Goal: Task Accomplishment & Management: Complete application form

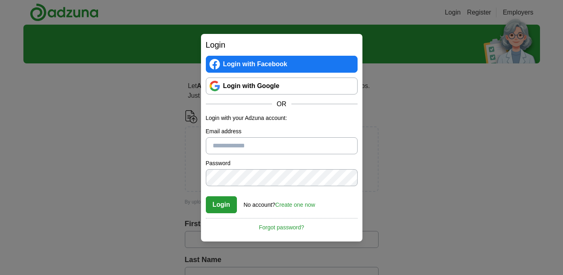
click at [217, 145] on input "Email address" at bounding box center [282, 145] width 152 height 17
type input "**********"
click at [223, 203] on button "Login" at bounding box center [221, 204] width 31 height 17
click at [220, 204] on button "Login" at bounding box center [221, 204] width 31 height 17
click at [294, 205] on link "Create one now" at bounding box center [295, 205] width 40 height 6
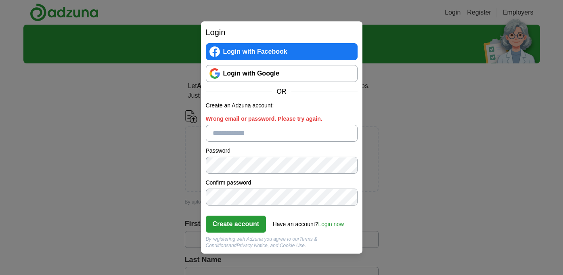
click at [220, 135] on input "Wrong email or password. Please try again." at bounding box center [282, 133] width 152 height 17
click at [229, 223] on button "Create account" at bounding box center [236, 224] width 61 height 17
click at [216, 133] on input "Please enter a valid email address:" at bounding box center [282, 133] width 152 height 17
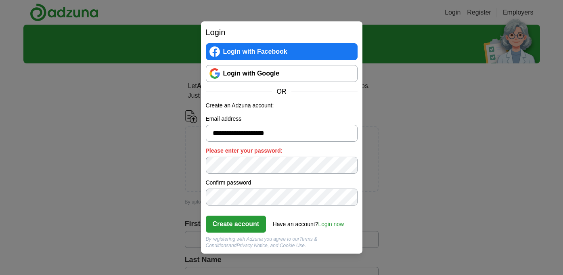
type input "**********"
click at [231, 223] on button "Create account" at bounding box center [236, 224] width 61 height 17
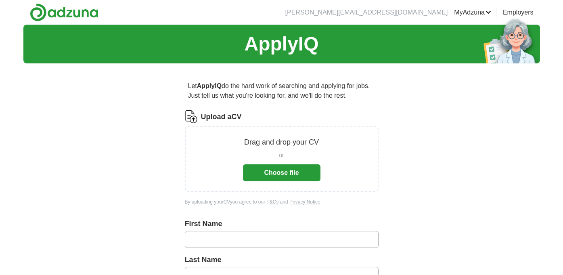
click at [197, 239] on input "text" at bounding box center [282, 239] width 194 height 17
type input "*****"
type input "****"
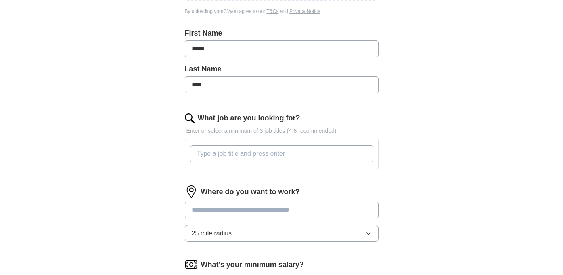
scroll to position [194, 0]
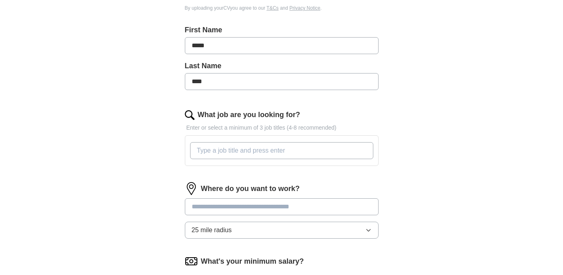
click at [212, 152] on input "What job are you looking for?" at bounding box center [281, 150] width 183 height 17
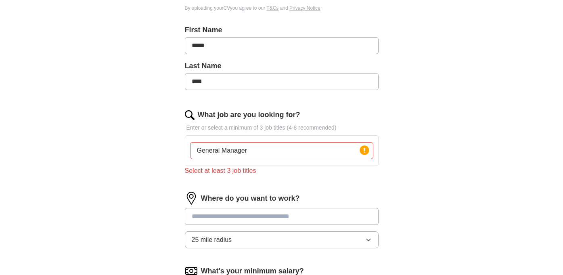
click at [213, 210] on input at bounding box center [282, 216] width 194 height 17
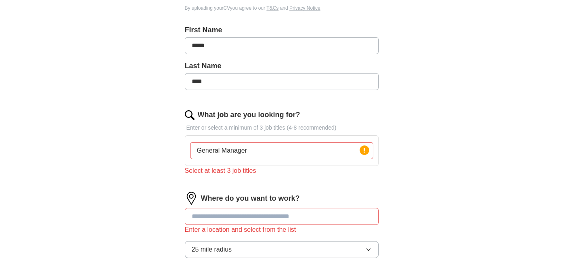
click at [258, 152] on input "General Manager" at bounding box center [281, 150] width 183 height 17
type input "General Manager, Leisure Manager, Events Manager, Tourist Manager, Theatre mana…"
click at [206, 216] on input at bounding box center [282, 216] width 194 height 17
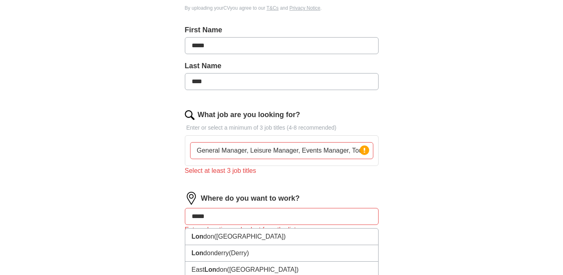
type input "******"
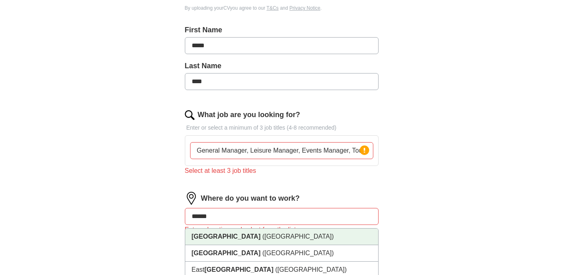
click at [211, 240] on strong "[GEOGRAPHIC_DATA]" at bounding box center [226, 236] width 69 height 7
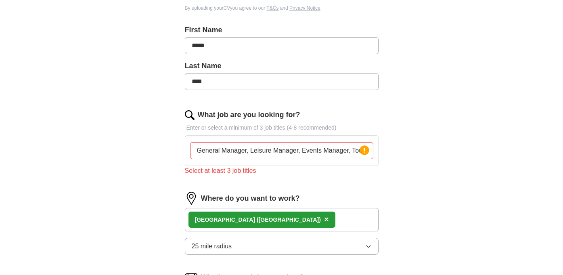
click at [143, 246] on div "ApplyIQ Let ApplyIQ do the hard work of searching and applying for jobs. Just t…" at bounding box center [281, 114] width 517 height 567
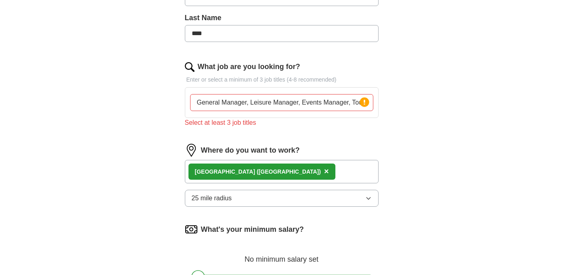
scroll to position [242, 0]
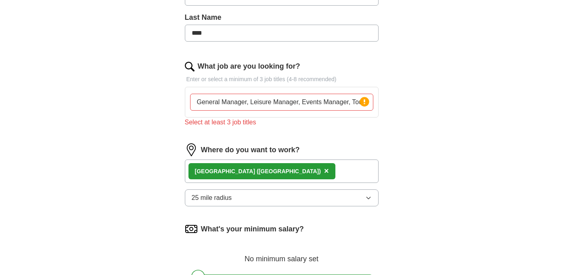
click at [371, 193] on button "25 mile radius" at bounding box center [282, 197] width 194 height 17
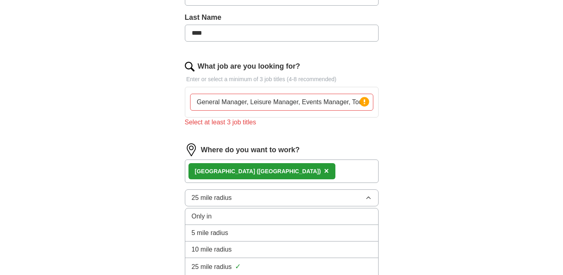
click at [230, 234] on div "5 mile radius" at bounding box center [282, 233] width 180 height 10
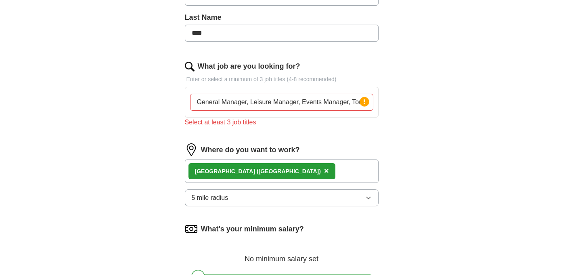
click at [128, 227] on div "ApplyIQ Let ApplyIQ do the hard work of searching and applying for jobs. Just t…" at bounding box center [281, 65] width 517 height 567
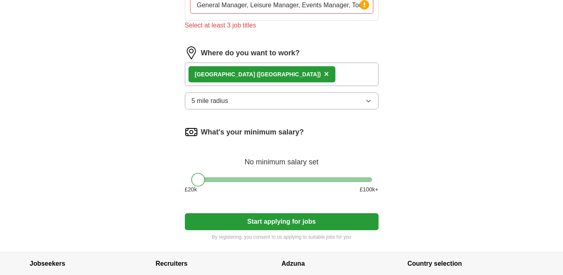
scroll to position [355, 0]
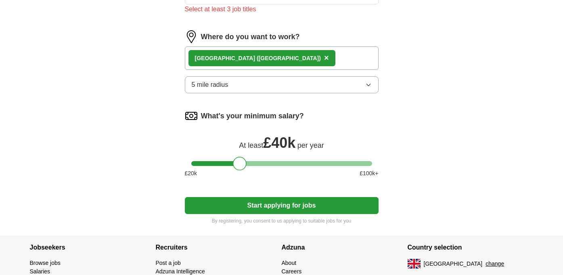
drag, startPoint x: 197, startPoint y: 164, endPoint x: 240, endPoint y: 160, distance: 42.6
click at [240, 160] on div at bounding box center [240, 164] width 14 height 14
click at [270, 207] on button "Start applying for jobs" at bounding box center [282, 205] width 194 height 17
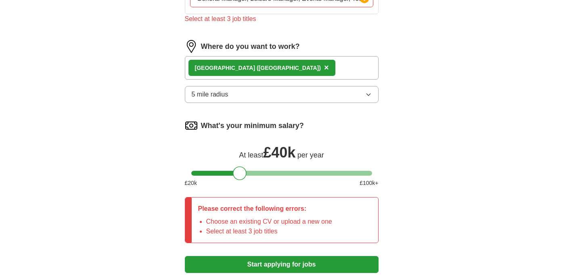
scroll to position [365, 0]
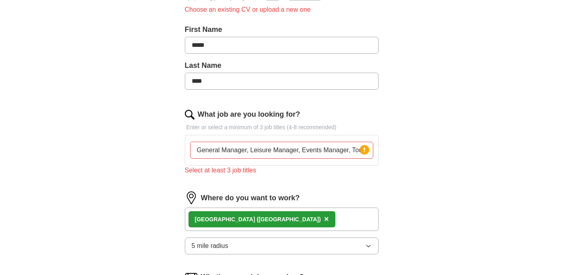
scroll to position [204, 0]
click at [293, 149] on input "General Manager, Leisure Manager, Events Manager, Tourist Manager, Theatre mana…" at bounding box center [281, 150] width 183 height 17
click at [367, 151] on circle at bounding box center [364, 149] width 9 height 9
click at [308, 151] on input "General Manager, Leisure Manager, Events Manager, Tourist Manager, Theatre mana…" at bounding box center [281, 150] width 183 height 17
click at [248, 149] on input "General Manager, Leisure Manager, Events Manager, Tourist Manager, Theatre mana…" at bounding box center [281, 150] width 183 height 17
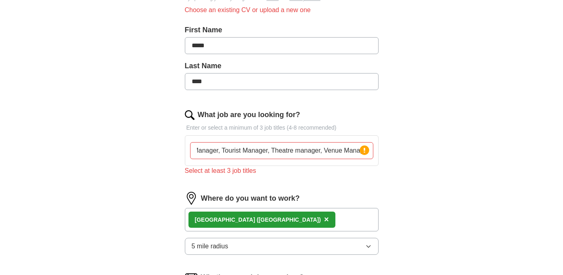
scroll to position [0, 0]
click at [509, 195] on div "ApplyIQ Let ApplyIQ do the hard work of searching and applying for jobs. Just t…" at bounding box center [281, 134] width 517 height 626
click at [250, 152] on input "General Manager, Leisure Manager, Events Manager, Tourist Manager, Theatre mana…" at bounding box center [281, 150] width 183 height 17
click at [267, 151] on input "General Manager, Members Club Manager, Leisure Manager, Events Manager, Tourist…" at bounding box center [281, 150] width 183 height 17
click at [392, 157] on div "Let ApplyIQ do the hard work of searching and applying for jobs. Just tell us w…" at bounding box center [282, 156] width 258 height 580
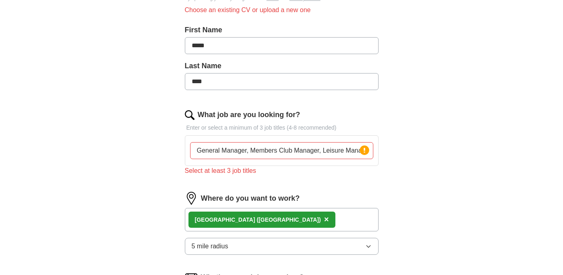
click at [339, 149] on input "General Manager, Members Club Manager, Leisure Manager, Events Manager, Tourist…" at bounding box center [281, 150] width 183 height 17
click at [248, 151] on input "General Manager, Members Club Manager, Leisure Manager, Events Manager, Tourist…" at bounding box center [281, 150] width 183 height 17
type input "General Manager Members Club Manager, Leisure Manager, Events Manager, Tourist …"
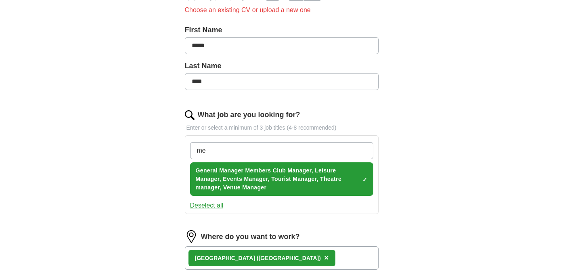
type input "m"
type input "Private M"
